Goal: Transaction & Acquisition: Purchase product/service

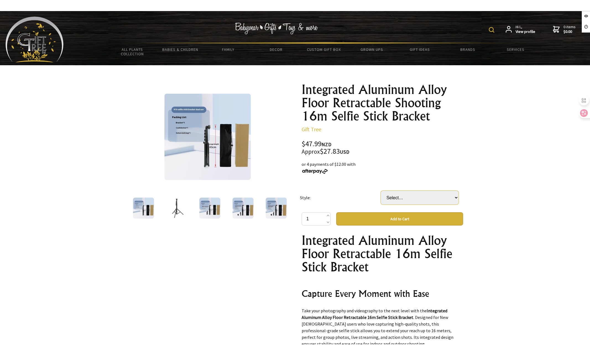
drag, startPoint x: 381, startPoint y: 199, endPoint x: 392, endPoint y: 202, distance: 11.4
click at [382, 199] on select "Select… 910 Selfie Stand 910 Economy (+ $1.50) 910 Upgrade (+ $3.00)" at bounding box center [420, 198] width 78 height 14
select select "910 Economy"
click at [381, 191] on select "Select… 910 Selfie Stand 910 Economy (+ $1.50) 910 Upgrade (+ $3.00)" at bounding box center [420, 198] width 78 height 14
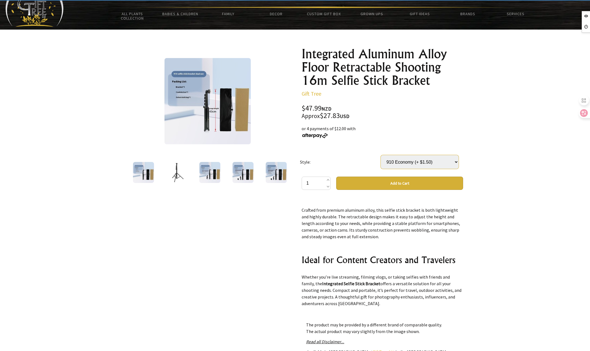
scroll to position [111, 0]
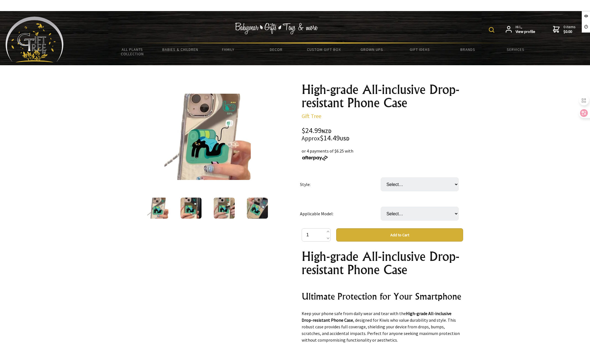
drag, startPoint x: 377, startPoint y: 185, endPoint x: 387, endPoint y: 186, distance: 10.2
click at [377, 185] on td "Style:" at bounding box center [340, 184] width 81 height 29
click at [389, 186] on select "Select… Sofa Cat Bracket Sofa Cat" at bounding box center [420, 185] width 78 height 14
select select "Sofa Cat Bracket"
click at [381, 178] on select "Select… Sofa Cat Bracket Sofa Cat" at bounding box center [420, 185] width 78 height 14
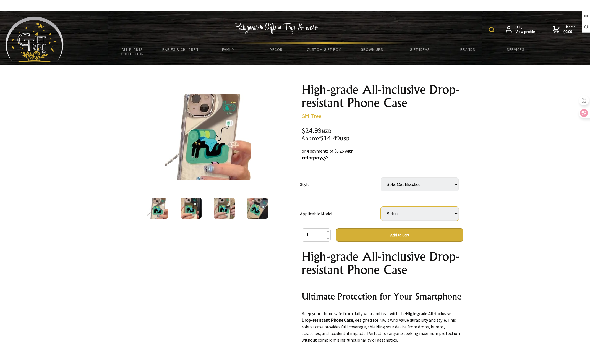
drag, startPoint x: 395, startPoint y: 210, endPoint x: 395, endPoint y: 214, distance: 4.2
click at [395, 210] on select "Select… IPhone16 IPhone16ProMax IPhone16plus IPhone16pro" at bounding box center [420, 214] width 78 height 14
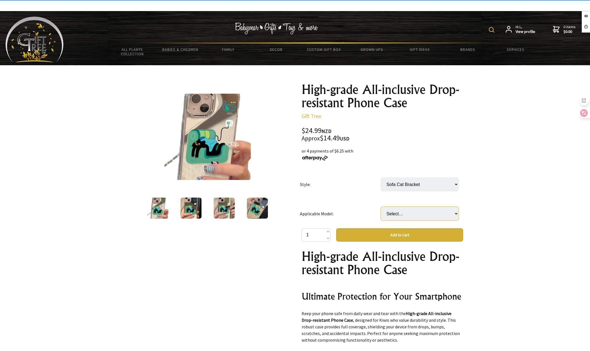
select select "IPhone16ProMax"
click at [381, 207] on select "Select… IPhone16 IPhone16ProMax IPhone16plus IPhone16pro" at bounding box center [420, 214] width 78 height 14
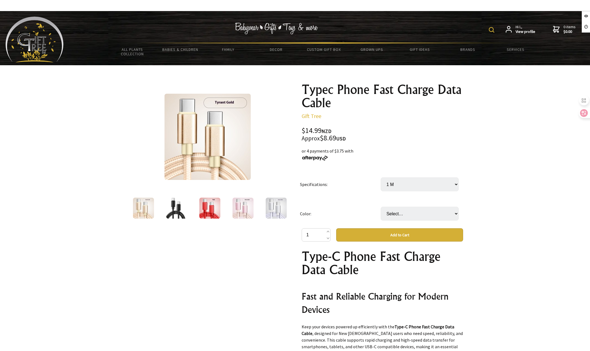
select select "1 M"
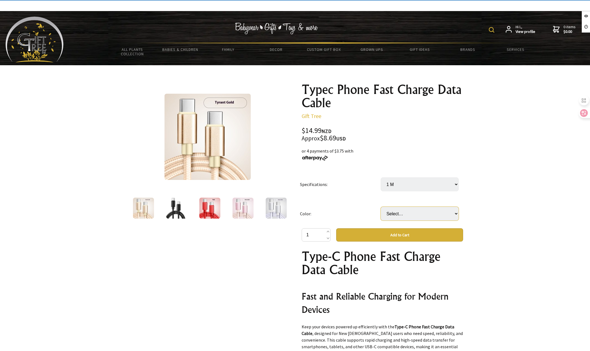
drag, startPoint x: 405, startPoint y: 213, endPoint x: 405, endPoint y: 217, distance: 4.1
click at [405, 213] on select "Select… Black Blue Gold Pink Purple Red White" at bounding box center [420, 214] width 78 height 14
select select "Blue"
click at [381, 207] on select "Select… Black Blue Gold Pink Purple Red White" at bounding box center [420, 214] width 78 height 14
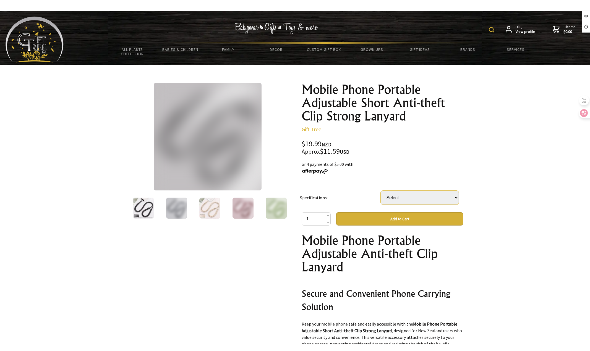
drag, startPoint x: 410, startPoint y: 197, endPoint x: 412, endPoint y: 203, distance: 6.3
click at [410, 197] on select "Select… Army Green Black Dark Gray Dark Purple Light Camel Light Pink Orange Sk…" at bounding box center [420, 198] width 78 height 14
select select "Dark Gray"
click at [381, 191] on select "Select… Army Green Black Dark Gray Dark Purple Light Camel Light Pink Orange Sk…" at bounding box center [420, 198] width 78 height 14
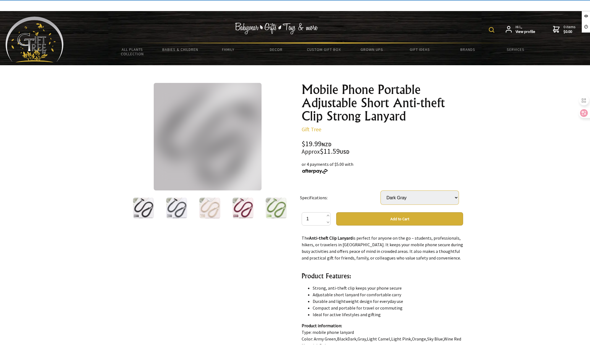
scroll to position [304, 0]
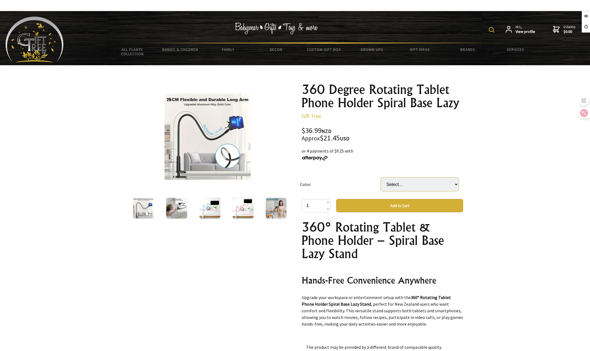
click at [400, 180] on select "Select… Black Blackclamp1piece Double tone white Blue Double tone white pink Wh…" at bounding box center [420, 185] width 78 height 14
select select "Double tone white pink"
click at [381, 178] on select "Select… Black Blackclamp1piece Double tone white Blue Double tone white pink Wh…" at bounding box center [420, 185] width 78 height 14
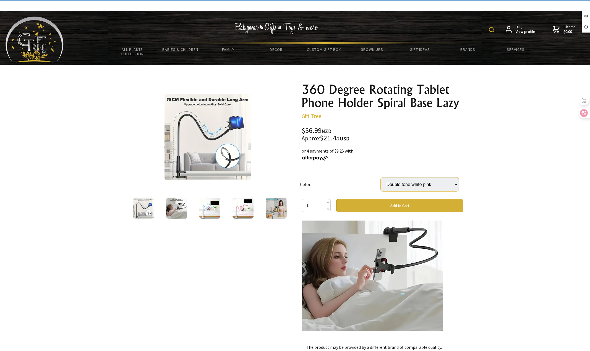
scroll to position [415, 0]
